Goal: Task Accomplishment & Management: Use online tool/utility

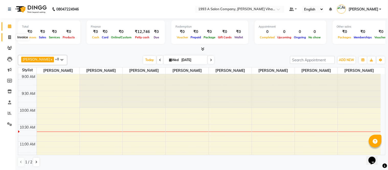
click at [10, 37] on icon at bounding box center [9, 37] width 3 height 4
select select "4955"
select select "service"
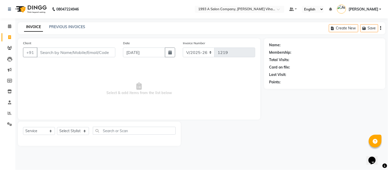
click at [96, 48] on input "Client" at bounding box center [76, 53] width 78 height 10
drag, startPoint x: 232, startPoint y: 109, endPoint x: 254, endPoint y: 139, distance: 37.4
drag, startPoint x: 254, startPoint y: 139, endPoint x: 191, endPoint y: 85, distance: 83.3
click at [191, 85] on span "Select & add items from the list below" at bounding box center [139, 88] width 232 height 51
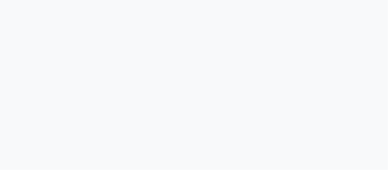
select select "4955"
select select "service"
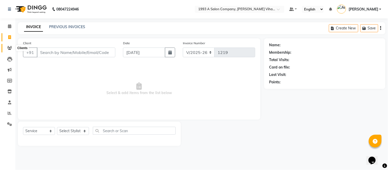
click at [11, 45] on span at bounding box center [9, 48] width 9 height 6
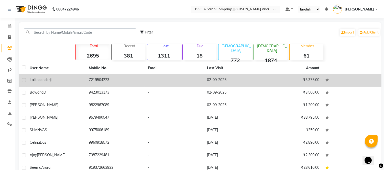
click at [206, 79] on td "02-09-2025" at bounding box center [233, 80] width 59 height 13
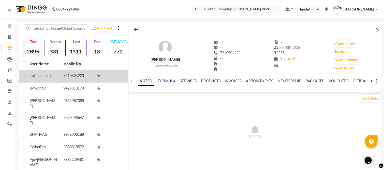
click at [32, 77] on span "lalit" at bounding box center [33, 75] width 7 height 5
click at [46, 76] on span "soonderji" at bounding box center [44, 75] width 15 height 5
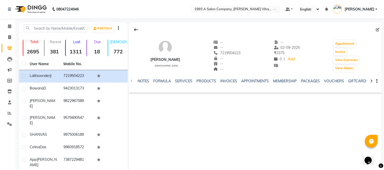
click at [183, 77] on div "NOTES FORMULA SERVICES PRODUCTS INVOICES APPOINTMENTS MEMBERSHIP PACKAGES VOUCH…" at bounding box center [255, 81] width 253 height 18
click at [183, 83] on link "SERVICES" at bounding box center [183, 81] width 17 height 5
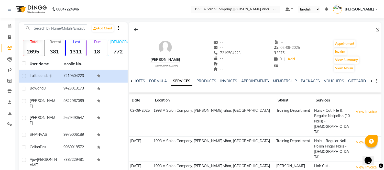
click at [184, 116] on td "1993 A Salon Company, Salunkhe vihar, pune" at bounding box center [213, 121] width 122 height 30
click at [353, 111] on button "View Invoice" at bounding box center [366, 112] width 26 height 8
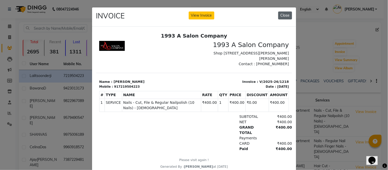
click at [279, 14] on button "Close" at bounding box center [285, 16] width 14 height 8
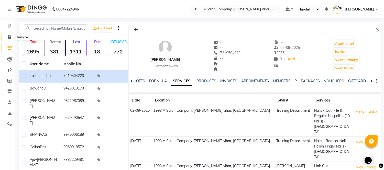
click at [6, 35] on span at bounding box center [9, 38] width 9 height 6
select select "service"
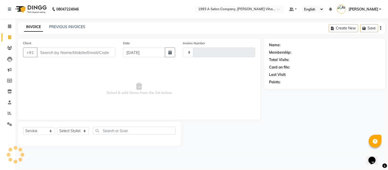
type input "1219"
select select "4955"
click at [8, 58] on icon at bounding box center [9, 59] width 5 height 5
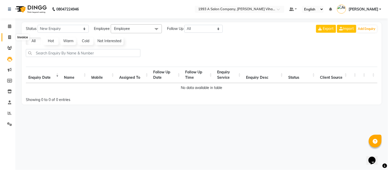
click at [7, 39] on span at bounding box center [9, 38] width 9 height 6
select select "service"
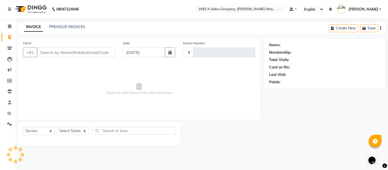
type input "1219"
select select "4955"
drag, startPoint x: 9, startPoint y: 85, endPoint x: 8, endPoint y: 89, distance: 3.9
click at [8, 87] on ul "Calendar Invoice Clients Leads Marketing Members Inventory Staff Reports Settin…" at bounding box center [7, 76] width 15 height 111
click at [8, 92] on icon at bounding box center [9, 91] width 4 height 4
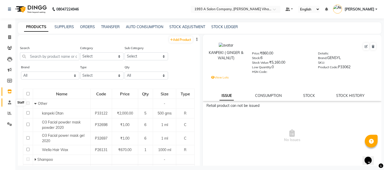
click at [6, 102] on span at bounding box center [9, 103] width 9 height 6
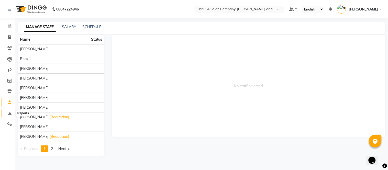
click at [10, 115] on icon at bounding box center [10, 113] width 4 height 4
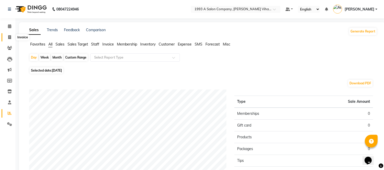
click at [6, 37] on span at bounding box center [9, 38] width 9 height 6
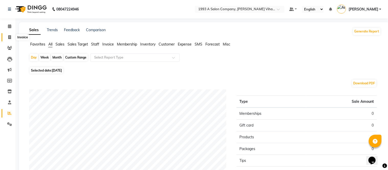
select select "4955"
select select "service"
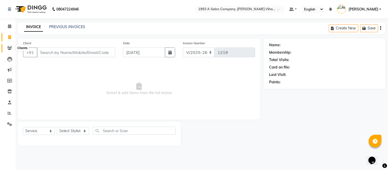
click at [10, 47] on icon at bounding box center [9, 48] width 5 height 4
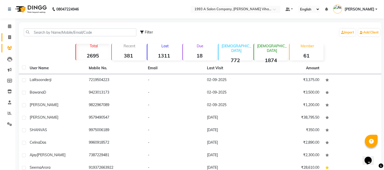
click at [10, 33] on link "Invoice" at bounding box center [8, 37] width 12 height 8
select select "service"
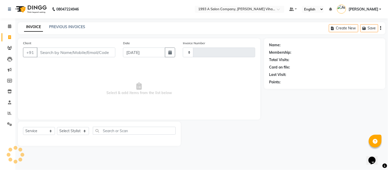
type input "1219"
select select "4955"
click at [63, 51] on input "Client" at bounding box center [76, 53] width 78 height 10
click at [75, 52] on input "Client" at bounding box center [76, 53] width 78 height 10
